Goal: Task Accomplishment & Management: Manage account settings

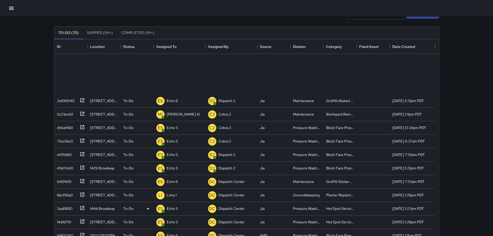
scroll to position [215, 381]
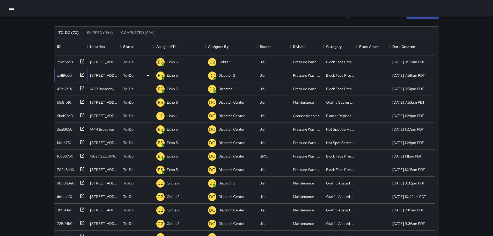
click at [81, 72] on icon at bounding box center [82, 74] width 5 height 5
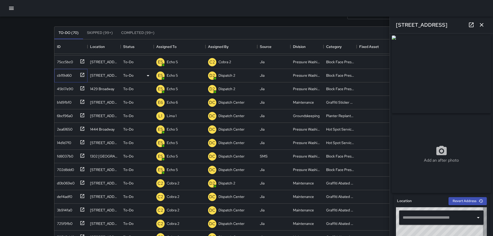
type input "**********"
click at [483, 28] on icon "button" at bounding box center [481, 25] width 6 height 6
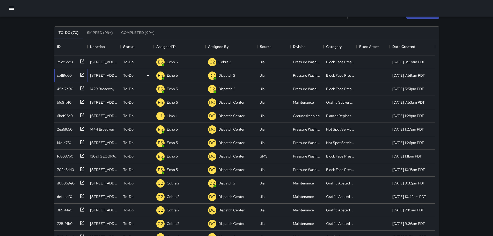
click at [80, 72] on icon at bounding box center [82, 74] width 5 height 5
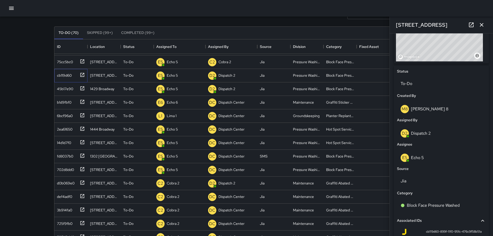
scroll to position [209, 0]
click at [482, 24] on icon "button" at bounding box center [481, 25] width 6 height 6
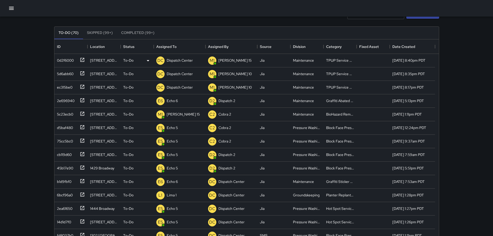
scroll to position [0, 0]
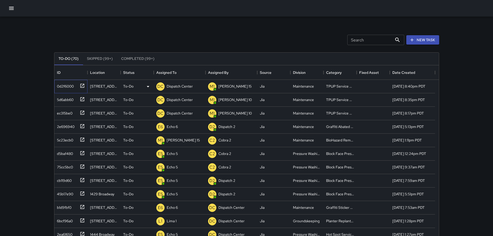
click at [82, 87] on icon at bounding box center [82, 86] width 4 height 4
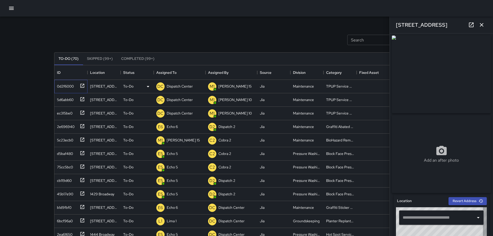
type input "**********"
click at [484, 25] on icon "button" at bounding box center [481, 25] width 6 height 6
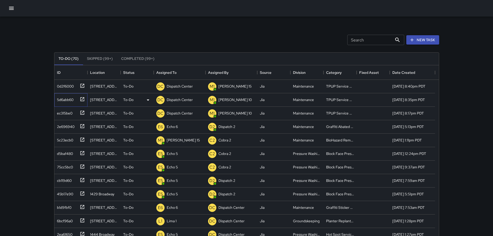
click at [82, 99] on icon at bounding box center [82, 99] width 4 height 4
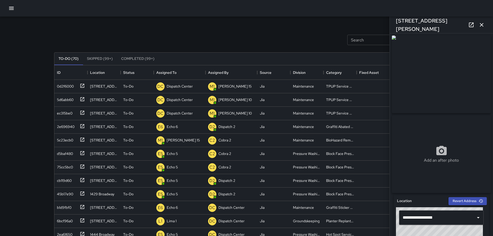
click at [482, 27] on icon "button" at bounding box center [481, 25] width 6 height 6
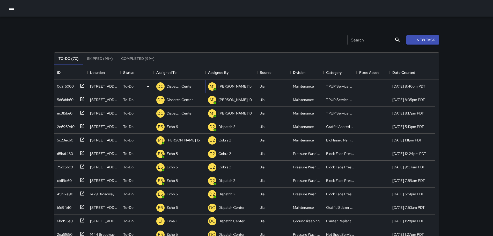
click at [176, 87] on p "Dispatch Center" at bounding box center [180, 86] width 26 height 5
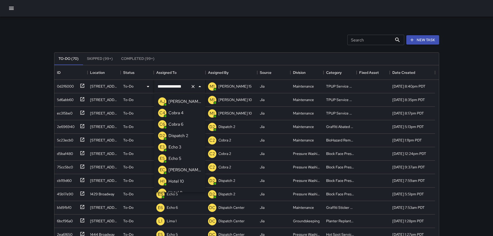
scroll to position [302, 0]
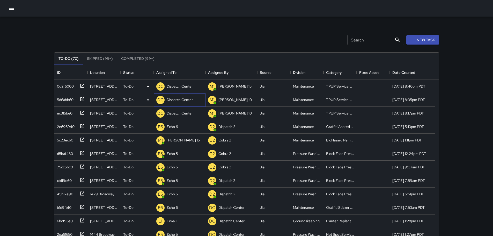
click at [196, 97] on div "DC Dispatch Center" at bounding box center [180, 99] width 52 height 13
click at [187, 102] on p "Dispatch Center" at bounding box center [180, 99] width 26 height 5
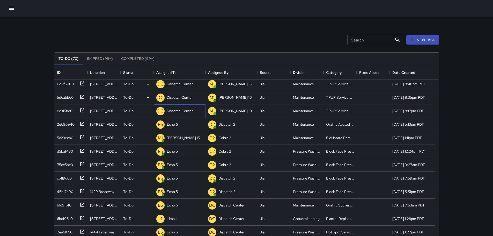
scroll to position [0, 0]
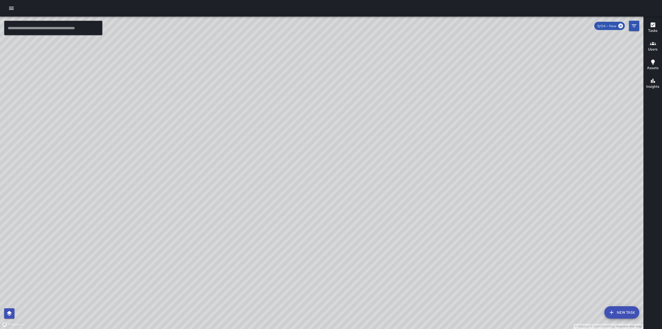
drag, startPoint x: 293, startPoint y: 156, endPoint x: 320, endPoint y: 105, distance: 57.9
click at [320, 105] on div "© Mapbox © OpenStreetMap Improve this map" at bounding box center [322, 173] width 644 height 312
drag, startPoint x: 437, startPoint y: 68, endPoint x: 408, endPoint y: 121, distance: 61.1
click at [408, 121] on div "© Mapbox © OpenStreetMap Improve this map" at bounding box center [322, 173] width 644 height 312
drag, startPoint x: 278, startPoint y: 186, endPoint x: 449, endPoint y: -21, distance: 268.6
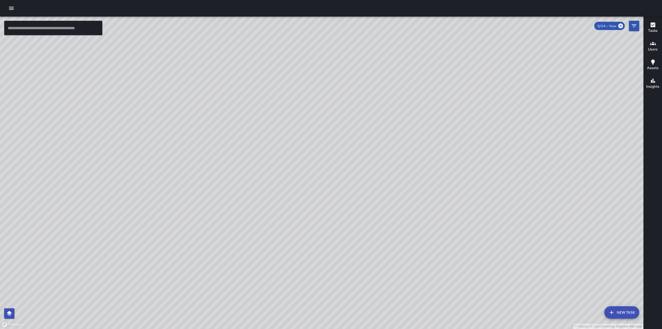
click at [449, 0] on html "© Mapbox © OpenStreetMap Improve this map ​ New Task 9/04 — Now Map Layers Task…" at bounding box center [331, 164] width 662 height 329
drag, startPoint x: 520, startPoint y: 99, endPoint x: 426, endPoint y: 187, distance: 129.2
click at [426, 187] on div "© Mapbox © OpenStreetMap Improve this map" at bounding box center [322, 173] width 644 height 312
drag, startPoint x: 386, startPoint y: 162, endPoint x: 405, endPoint y: 135, distance: 32.7
click at [416, 119] on div "© Mapbox © OpenStreetMap Improve this map" at bounding box center [322, 173] width 644 height 312
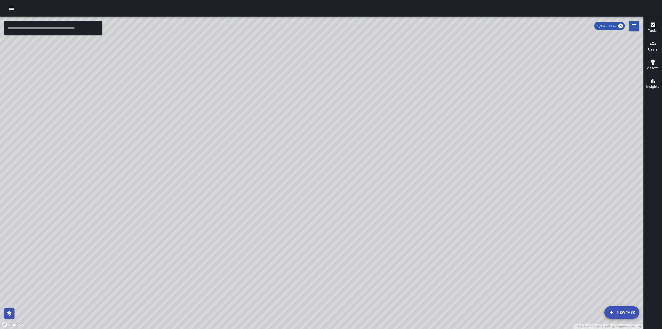
drag, startPoint x: 326, startPoint y: 180, endPoint x: 384, endPoint y: 129, distance: 77.7
click at [384, 129] on div "© Mapbox © OpenStreetMap Improve this map" at bounding box center [322, 173] width 644 height 312
drag, startPoint x: 414, startPoint y: 131, endPoint x: 378, endPoint y: 190, distance: 69.1
click at [378, 191] on div "© Mapbox © OpenStreetMap Improve this map" at bounding box center [322, 173] width 644 height 312
drag, startPoint x: 300, startPoint y: 200, endPoint x: 312, endPoint y: 257, distance: 58.4
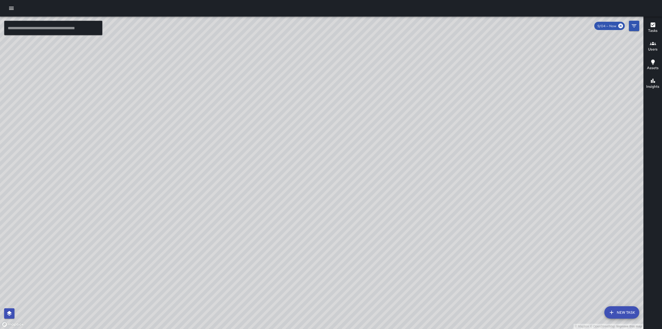
click at [312, 257] on div "© Mapbox © OpenStreetMap Improve this map" at bounding box center [322, 173] width 644 height 312
drag, startPoint x: 366, startPoint y: 125, endPoint x: 347, endPoint y: 153, distance: 34.8
click at [348, 153] on div "© Mapbox © OpenStreetMap Improve this map" at bounding box center [322, 173] width 644 height 312
click at [9, 10] on icon "button" at bounding box center [11, 8] width 6 height 6
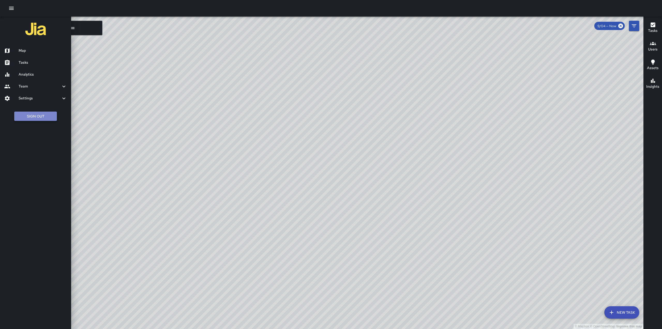
click at [43, 118] on button "Sign Out" at bounding box center [35, 116] width 43 height 10
